Goal: Task Accomplishment & Management: Manage account settings

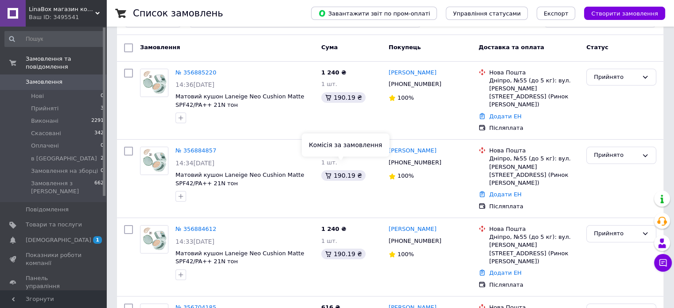
scroll to position [44, 0]
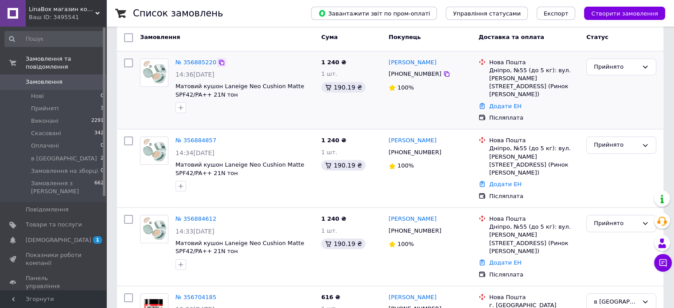
click at [218, 64] on icon at bounding box center [221, 62] width 7 height 7
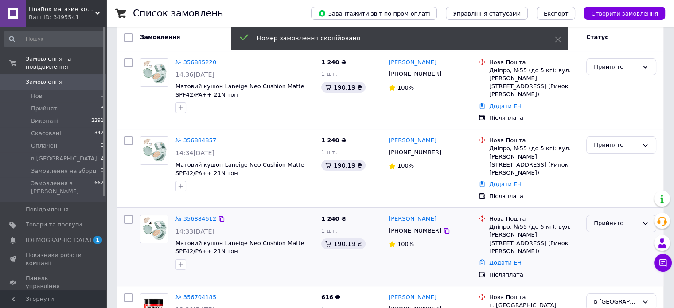
click at [621, 219] on div "Прийнято" at bounding box center [616, 223] width 44 height 9
click at [614, 250] on li "Скасовано" at bounding box center [621, 258] width 69 height 16
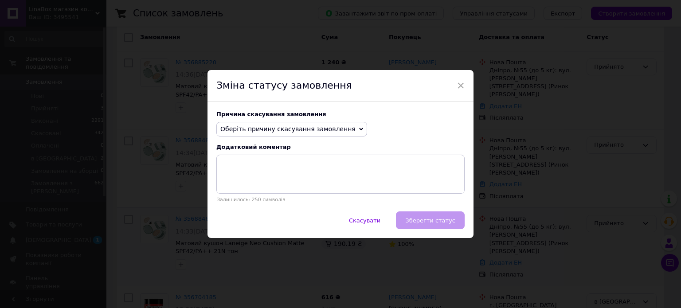
click at [327, 128] on span "Оберіть причину скасування замовлення" at bounding box center [287, 128] width 135 height 7
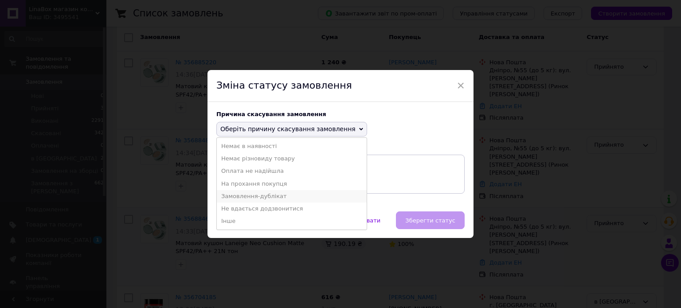
click at [259, 198] on li "Замовлення-дублікат" at bounding box center [292, 196] width 150 height 12
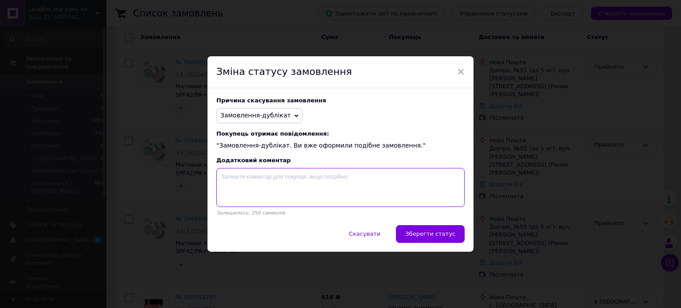
click at [246, 187] on textarea at bounding box center [340, 187] width 248 height 39
paste textarea "356885220"
type textarea "356885220"
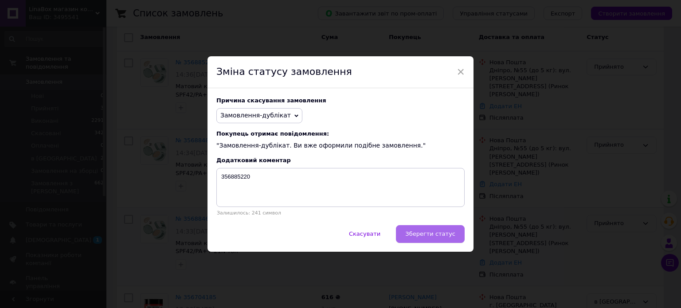
click at [445, 234] on span "Зберегти статус" at bounding box center [430, 233] width 50 height 7
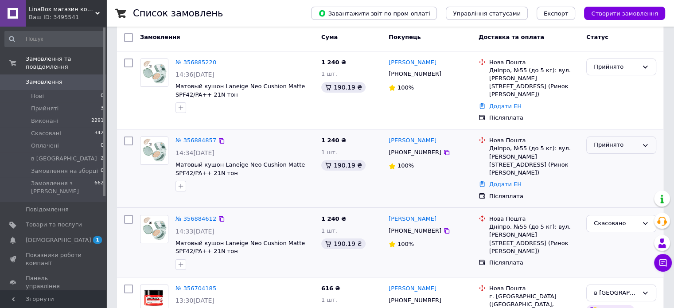
click at [642, 142] on icon at bounding box center [645, 145] width 7 height 7
click at [618, 171] on li "Скасовано" at bounding box center [621, 179] width 69 height 16
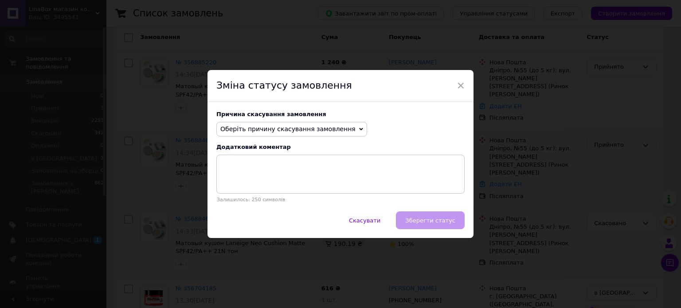
click at [318, 134] on span "Оберіть причину скасування замовлення" at bounding box center [291, 129] width 151 height 15
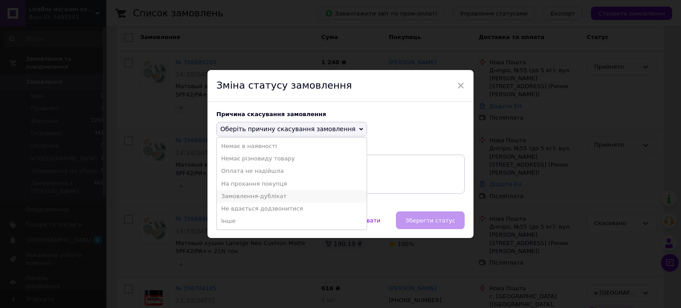
click at [268, 194] on li "Замовлення-дублікат" at bounding box center [292, 196] width 150 height 12
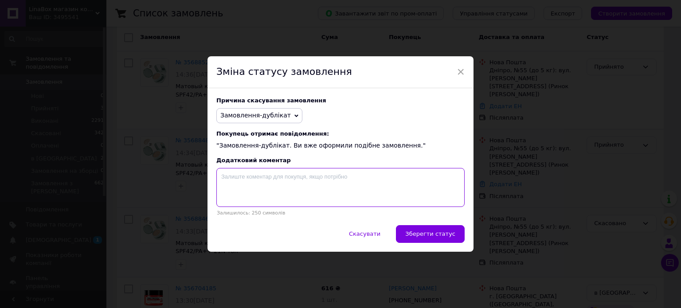
click at [261, 176] on textarea at bounding box center [340, 187] width 248 height 39
paste textarea "356885220"
type textarea "356885220"
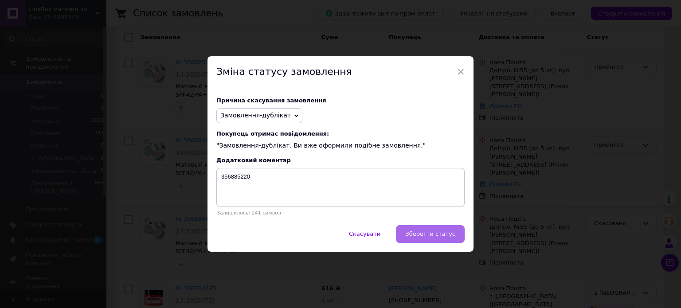
click at [446, 233] on span "Зберегти статус" at bounding box center [430, 233] width 50 height 7
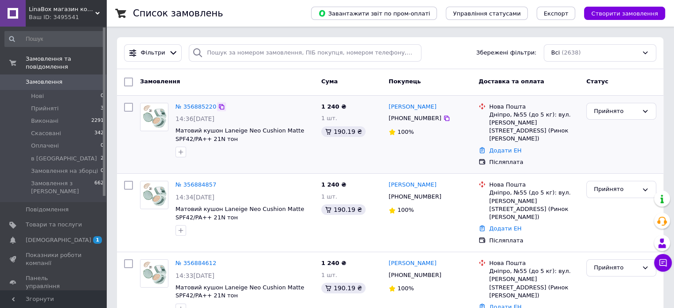
click at [218, 106] on icon at bounding box center [221, 106] width 7 height 7
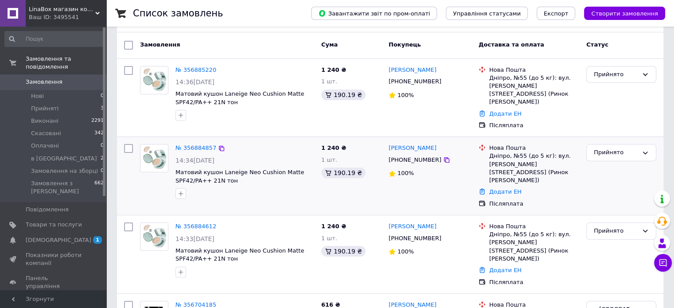
scroll to position [89, 0]
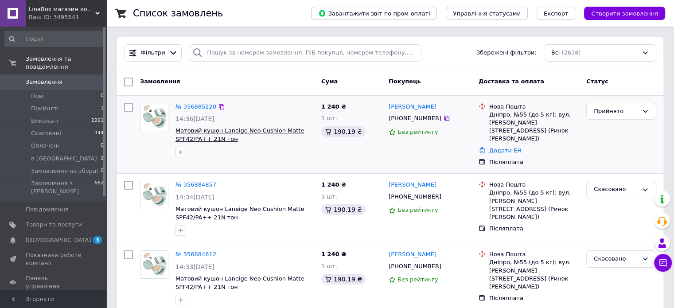
click at [213, 132] on span "Матовий кушон Laneige Neo Cushion Matte SPF42/PA++ 21N тон" at bounding box center [239, 134] width 128 height 15
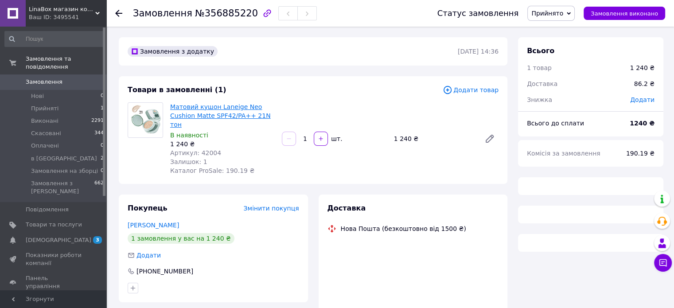
click at [208, 109] on link "Матовий кушон Laneige Neo Cushion Matte SPF42/PA++ 21N тон" at bounding box center [220, 115] width 101 height 25
